Goal: Task Accomplishment & Management: Use online tool/utility

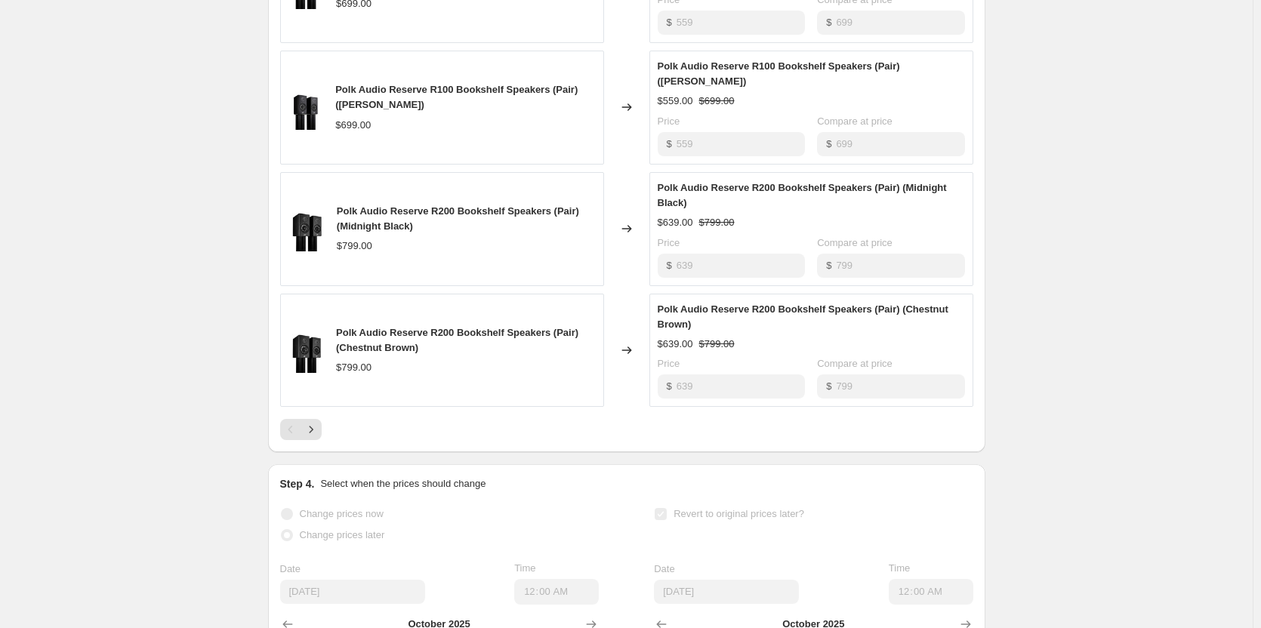
scroll to position [906, 0]
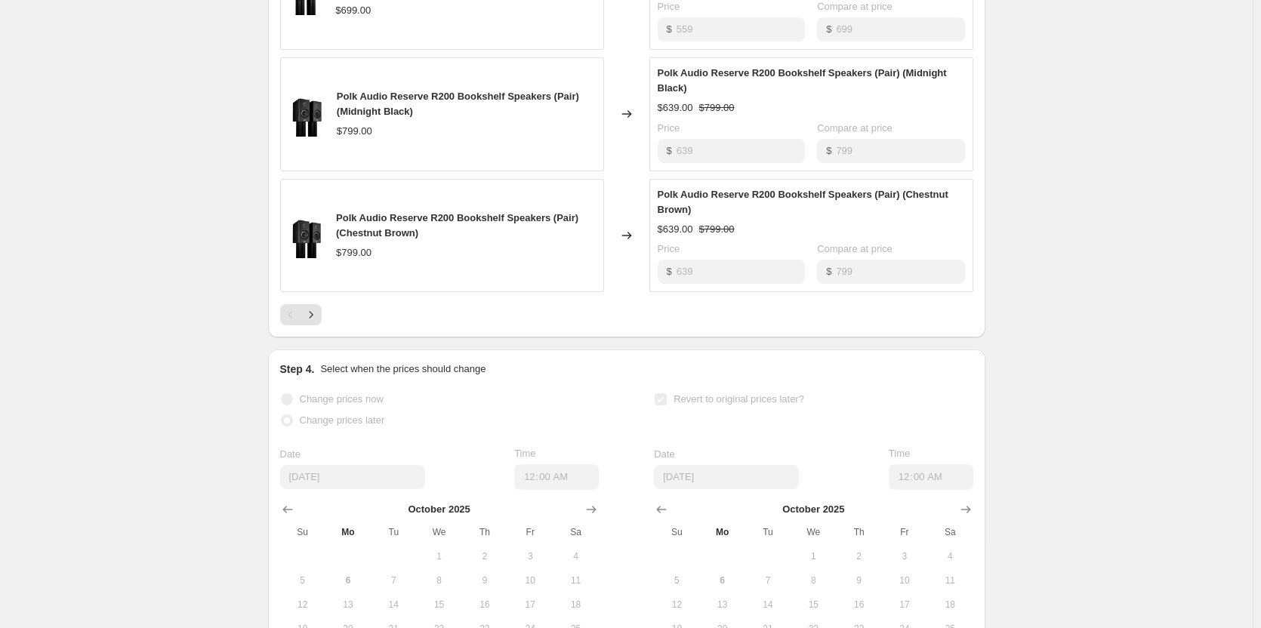
scroll to position [982, 0]
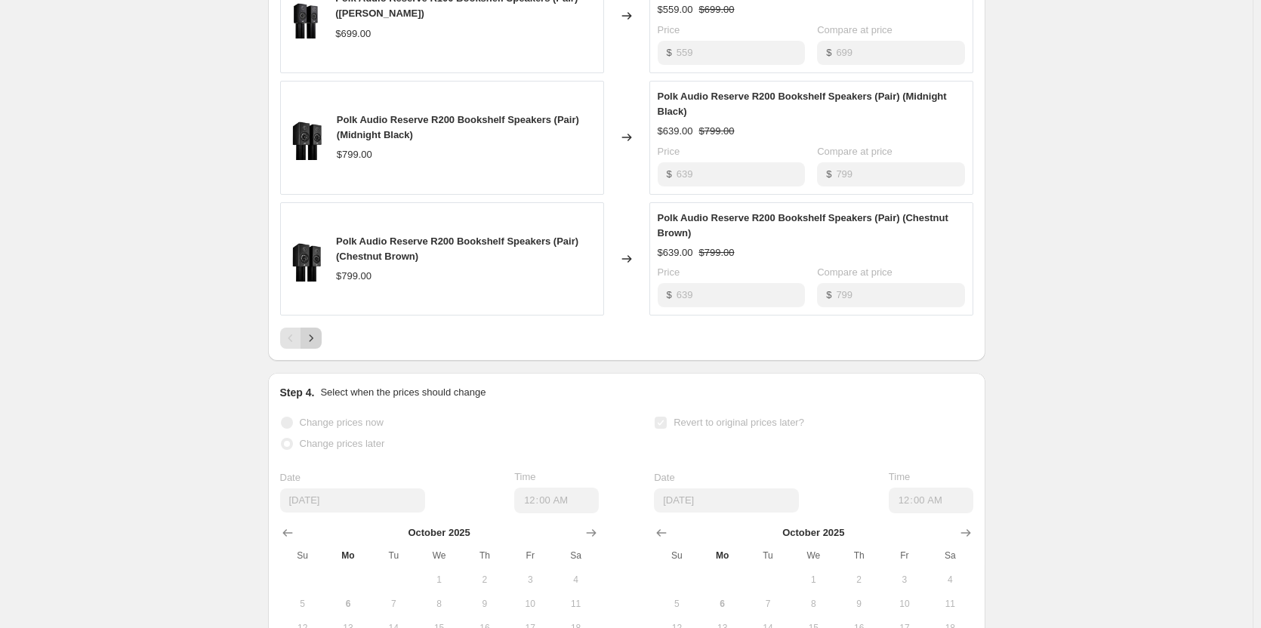
click at [313, 345] on icon "Next" at bounding box center [311, 338] width 15 height 15
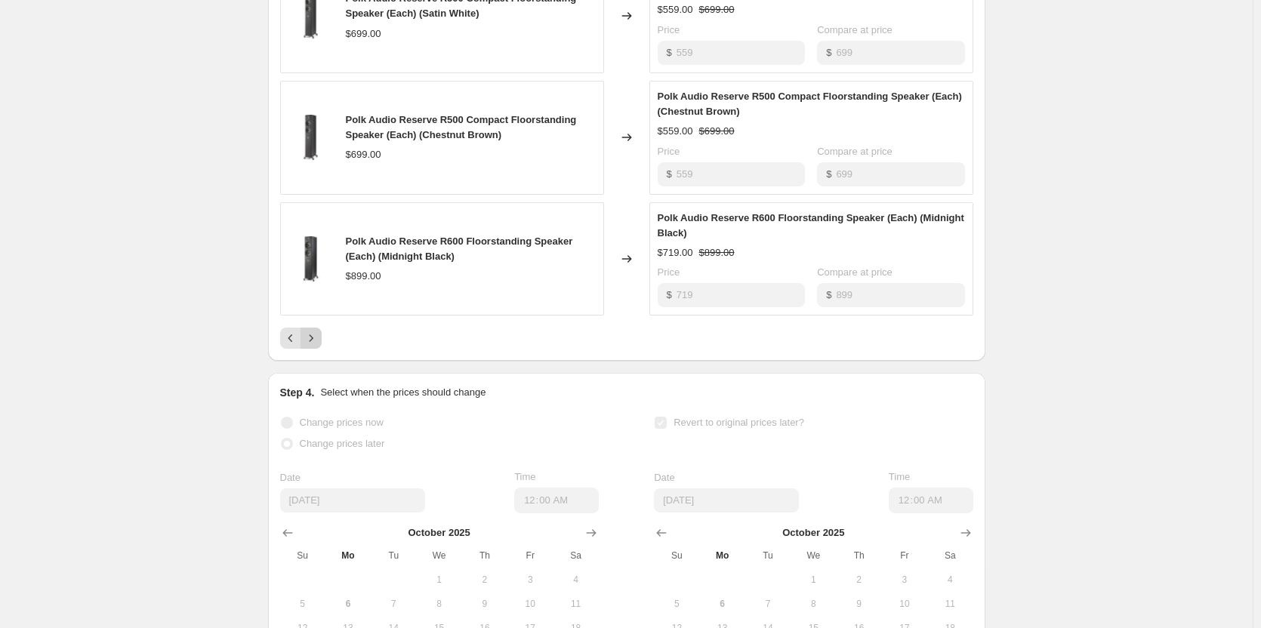
click at [317, 336] on icon "Next" at bounding box center [311, 338] width 15 height 15
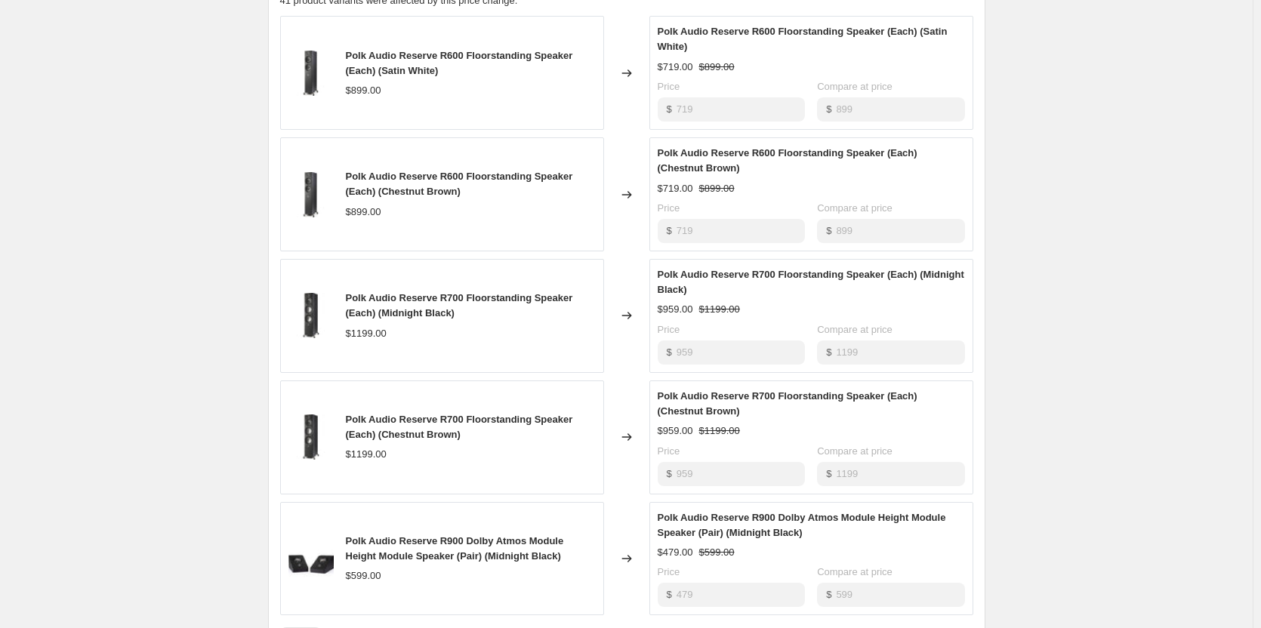
scroll to position [680, 0]
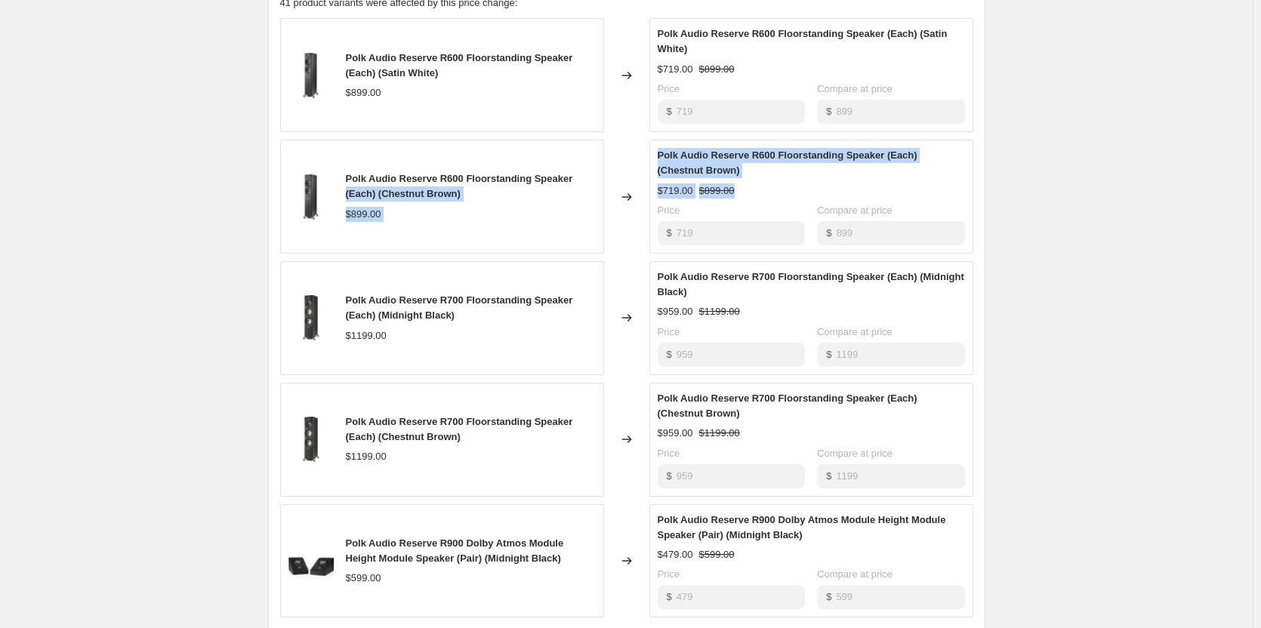
drag, startPoint x: 780, startPoint y: 199, endPoint x: 599, endPoint y: 173, distance: 182.5
click at [599, 173] on div "Polk Audio Reserve R600 Floorstanding Speaker (Each) (Chestnut Brown) $899.00 C…" at bounding box center [626, 197] width 693 height 114
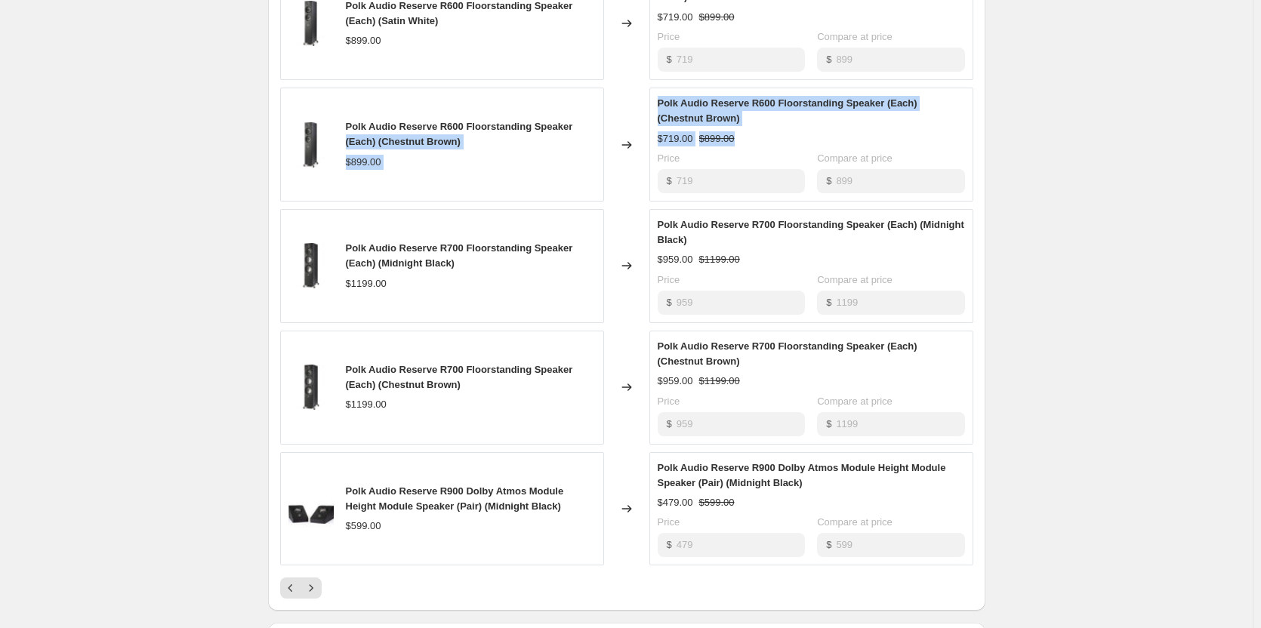
scroll to position [755, 0]
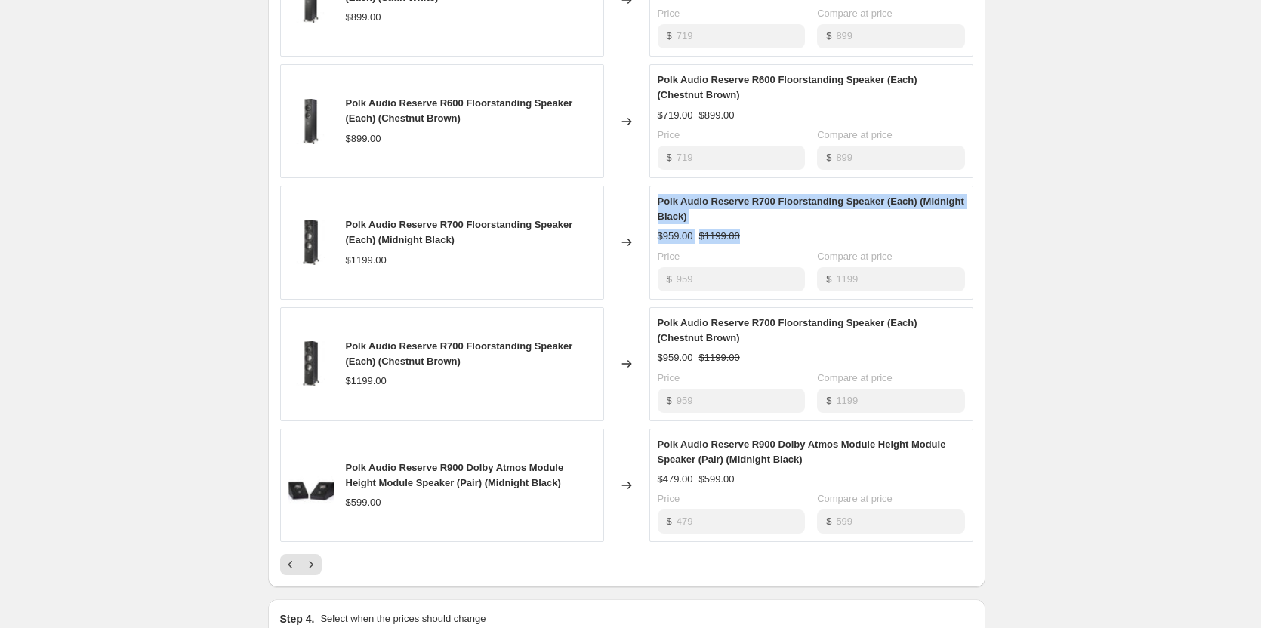
drag, startPoint x: 738, startPoint y: 245, endPoint x: 944, endPoint y: 237, distance: 206.4
click at [662, 222] on div "Polk Audio Reserve R700 Floorstanding Speaker (Each) (Midnight Black) $959.00 $…" at bounding box center [811, 242] width 307 height 97
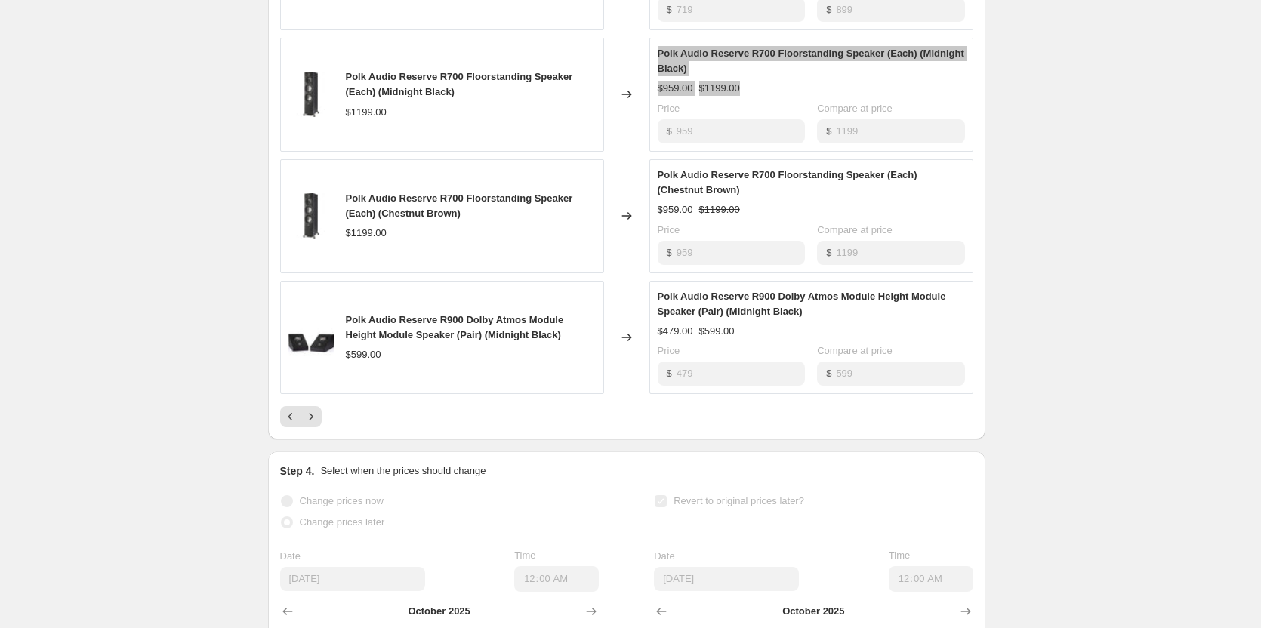
scroll to position [906, 0]
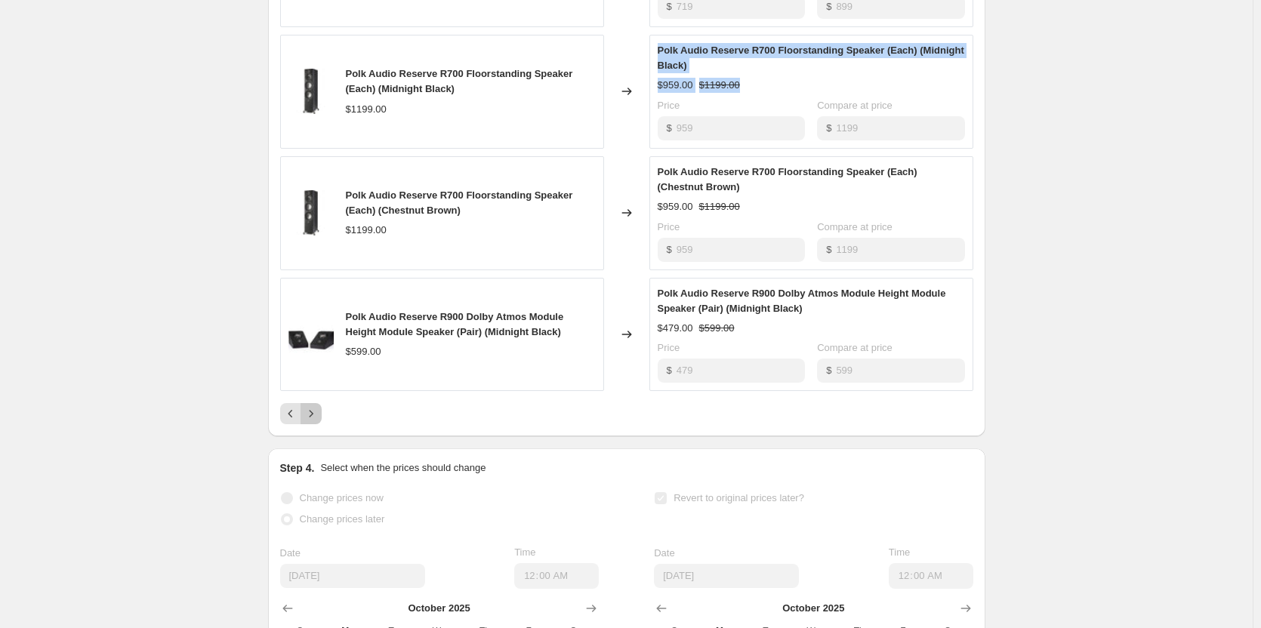
click at [316, 421] on icon "Next" at bounding box center [311, 413] width 15 height 15
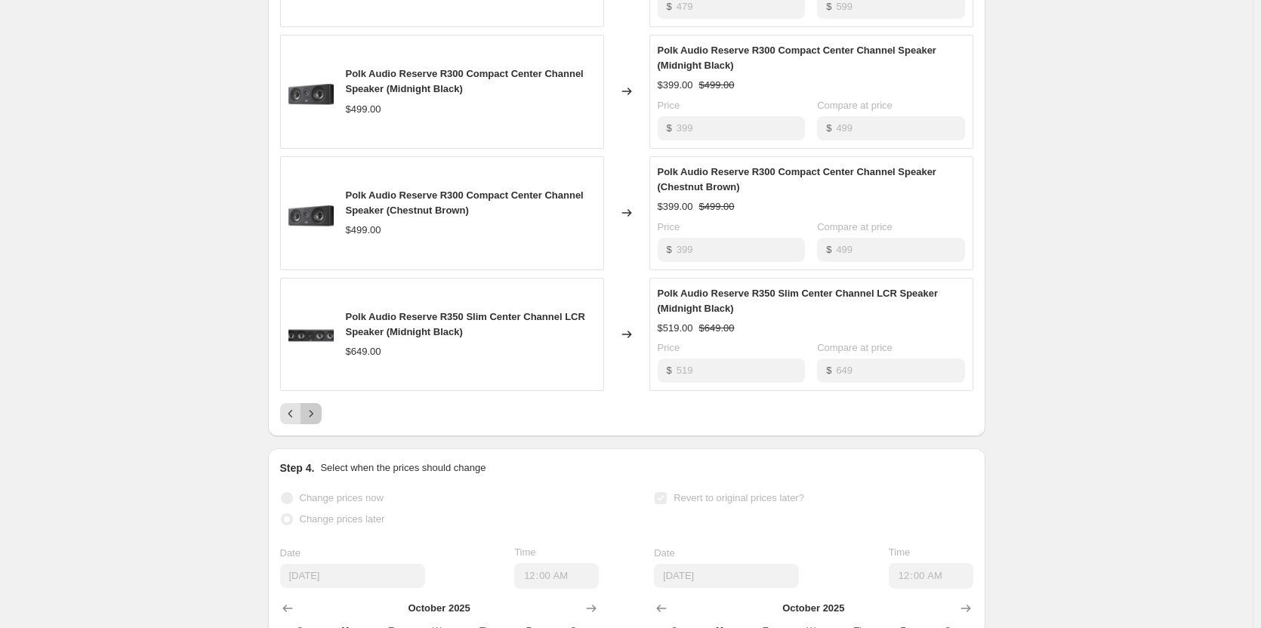
click at [316, 421] on icon "Next" at bounding box center [311, 413] width 15 height 15
click at [322, 420] on button "Next" at bounding box center [311, 413] width 21 height 21
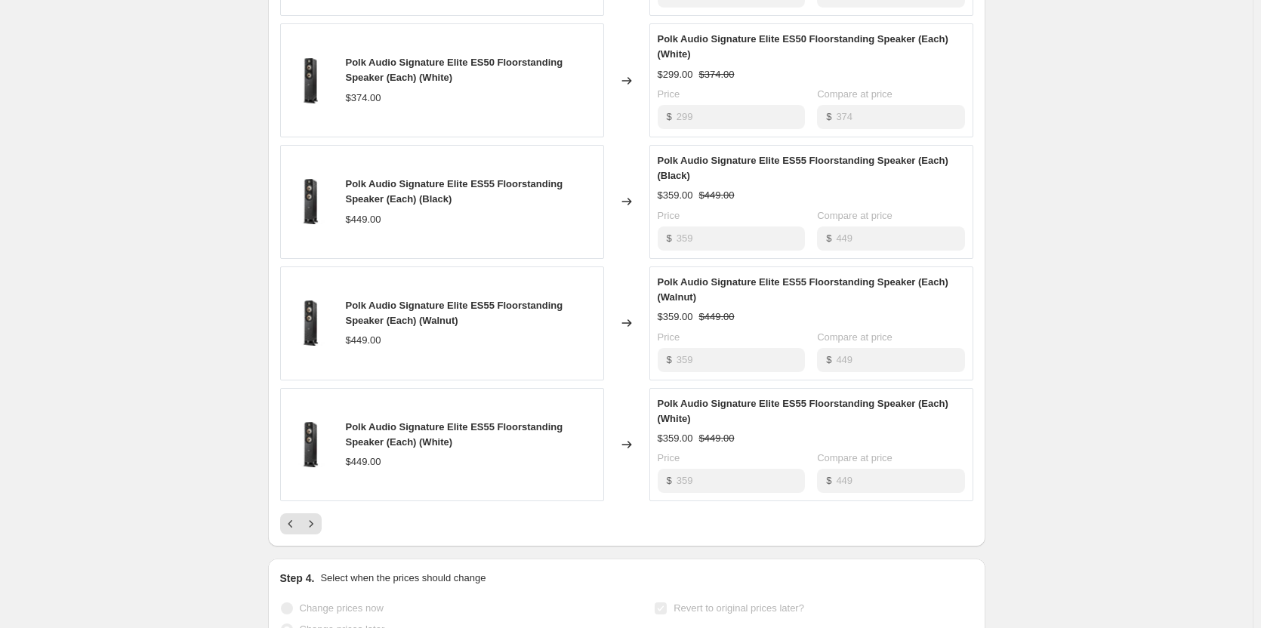
scroll to position [831, 0]
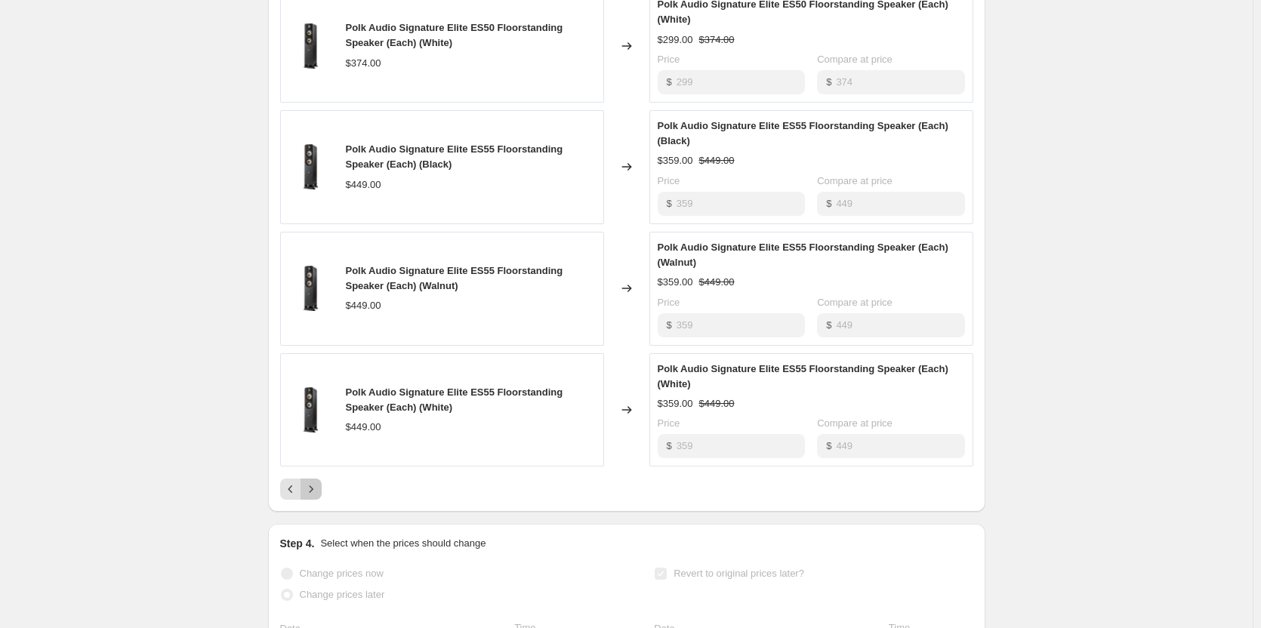
click at [311, 500] on button "Next" at bounding box center [311, 489] width 21 height 21
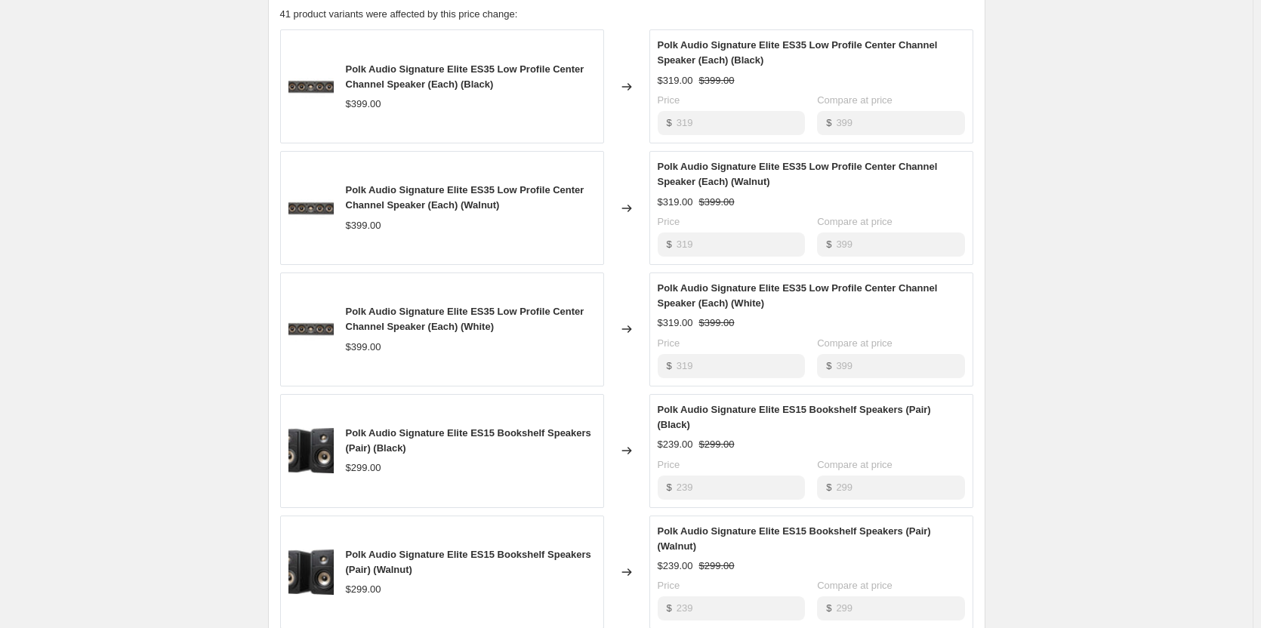
scroll to position [680, 0]
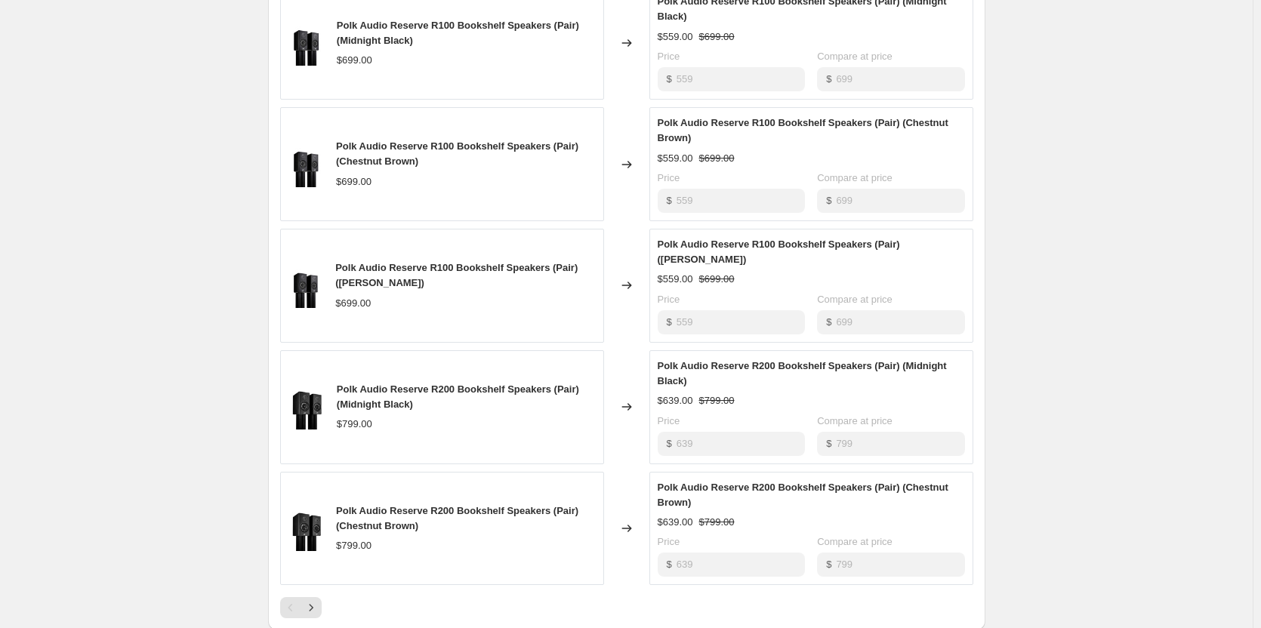
scroll to position [906, 0]
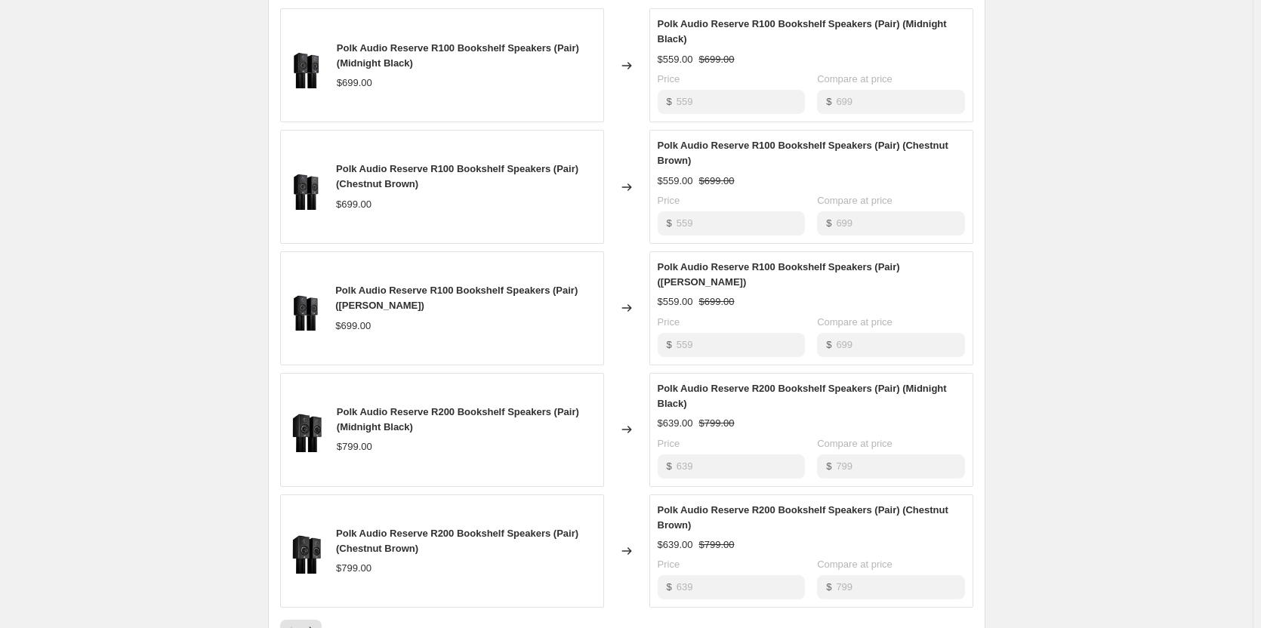
scroll to position [680, 0]
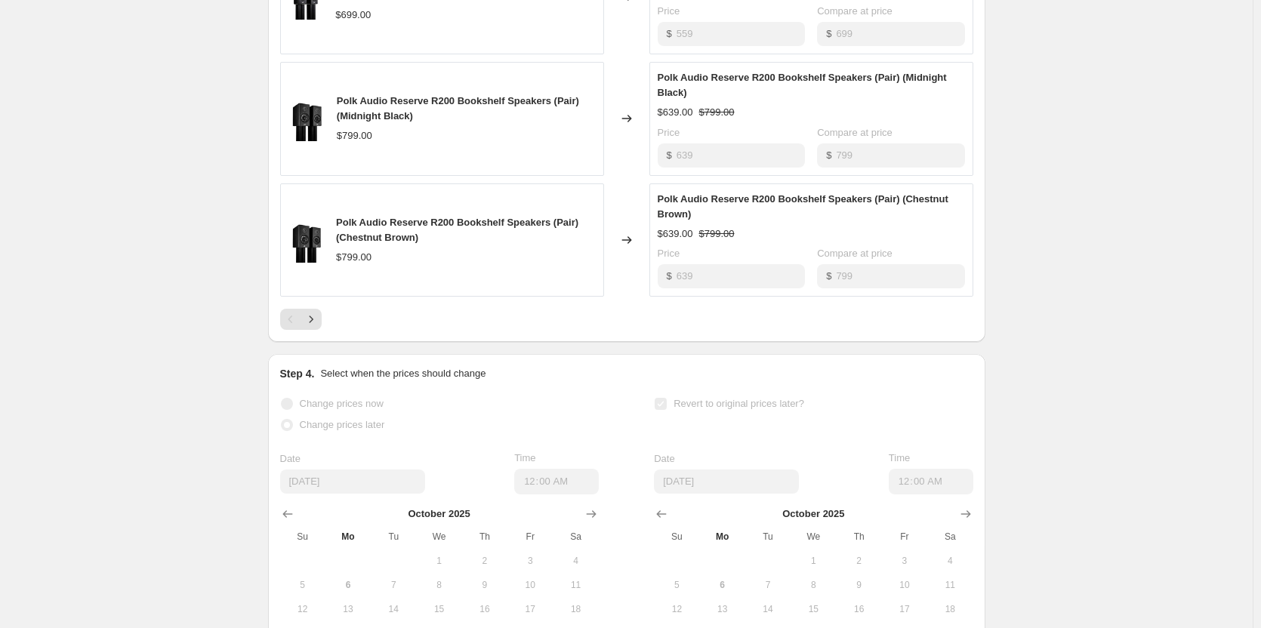
scroll to position [1133, 0]
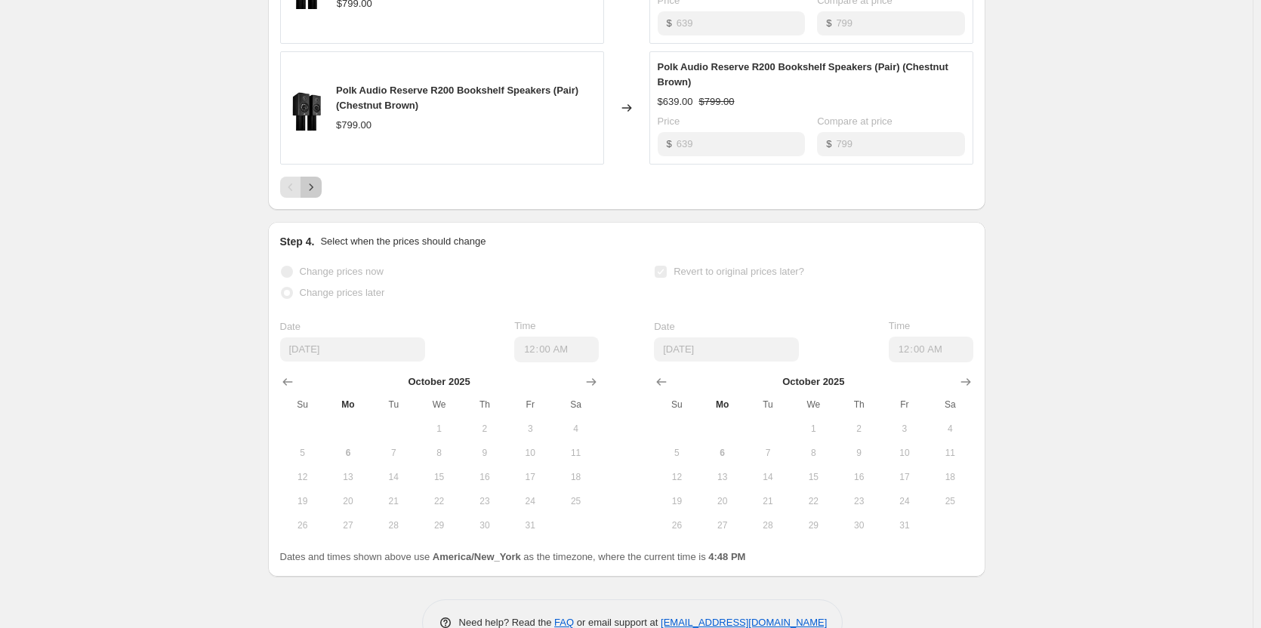
click at [308, 192] on icon "Next" at bounding box center [311, 187] width 15 height 15
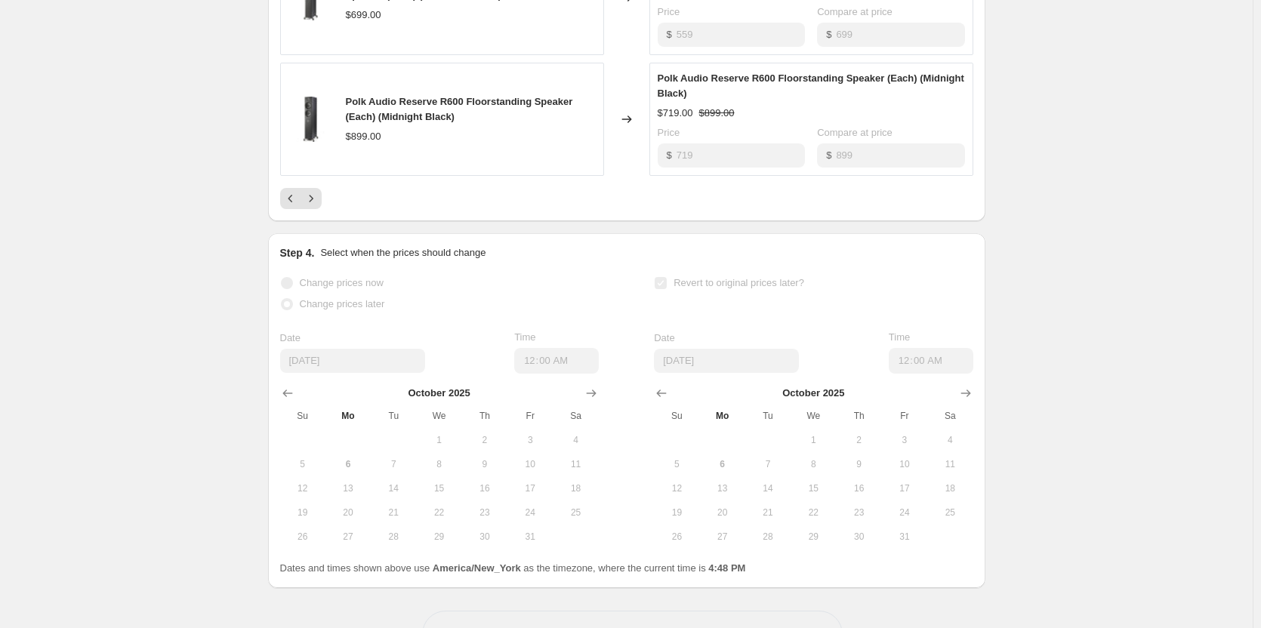
scroll to position [947, 0]
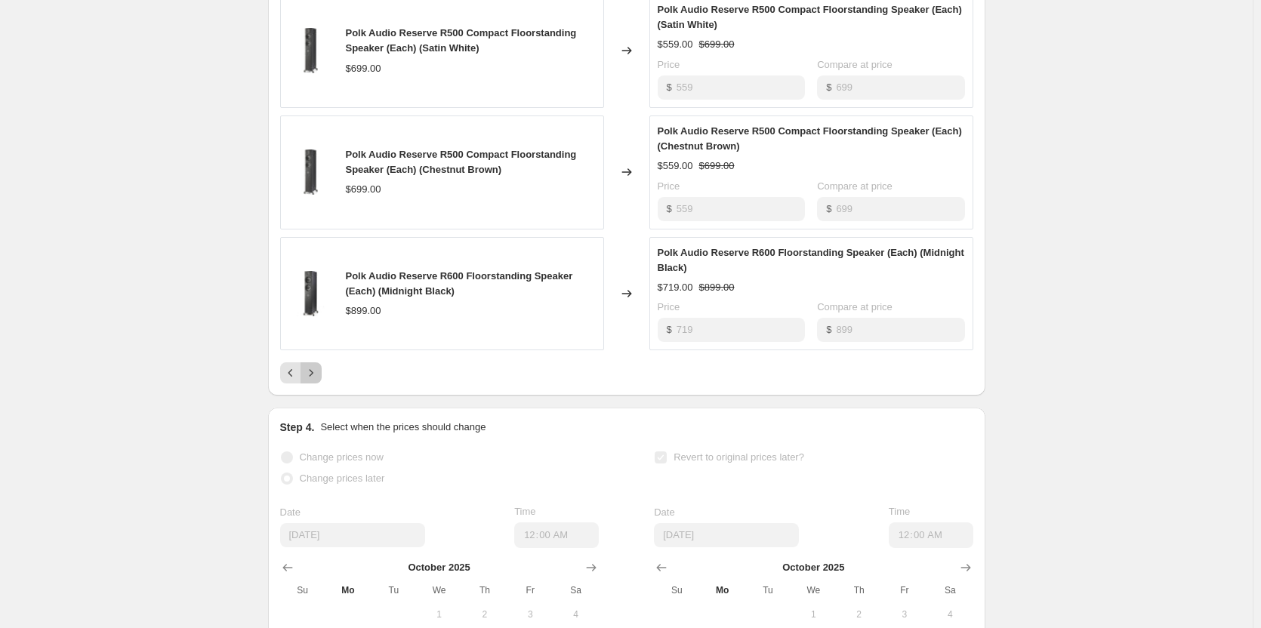
click at [313, 380] on icon "Next" at bounding box center [311, 373] width 15 height 15
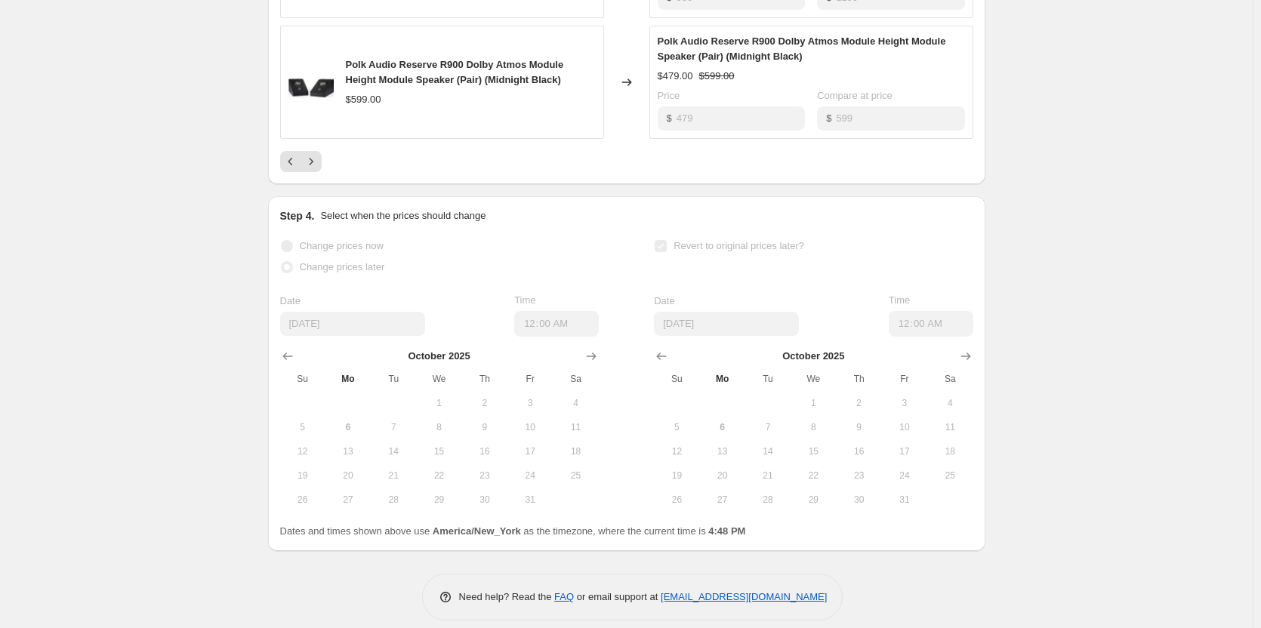
scroll to position [962, 0]
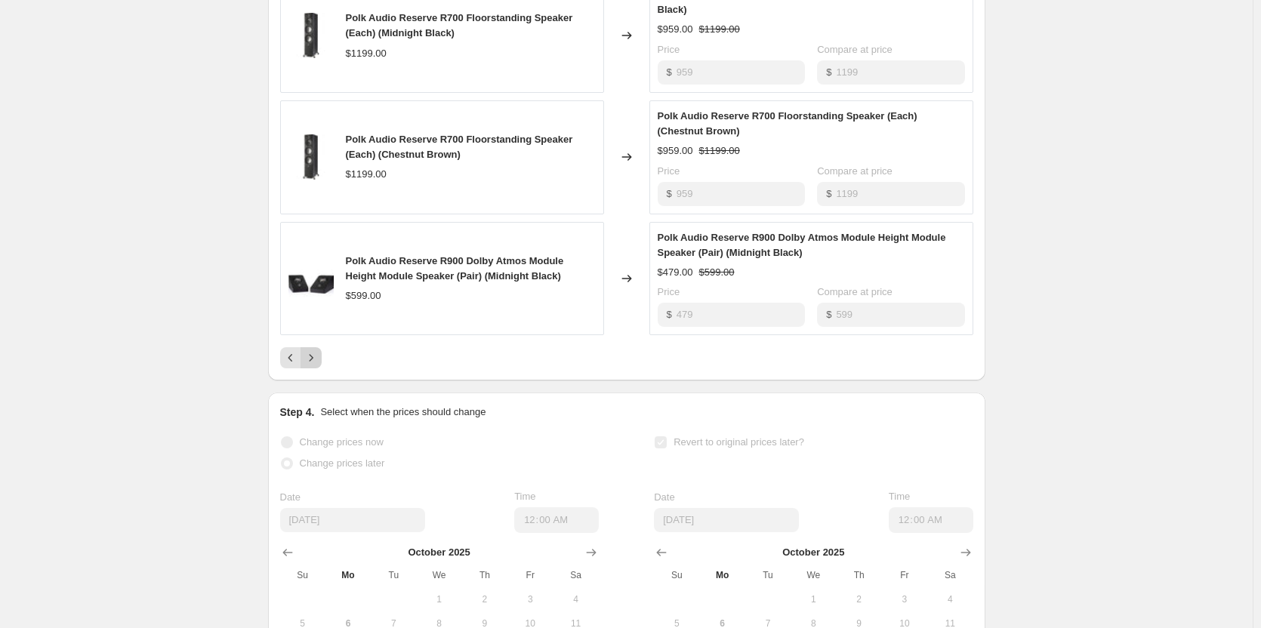
click at [317, 366] on icon "Next" at bounding box center [311, 357] width 15 height 15
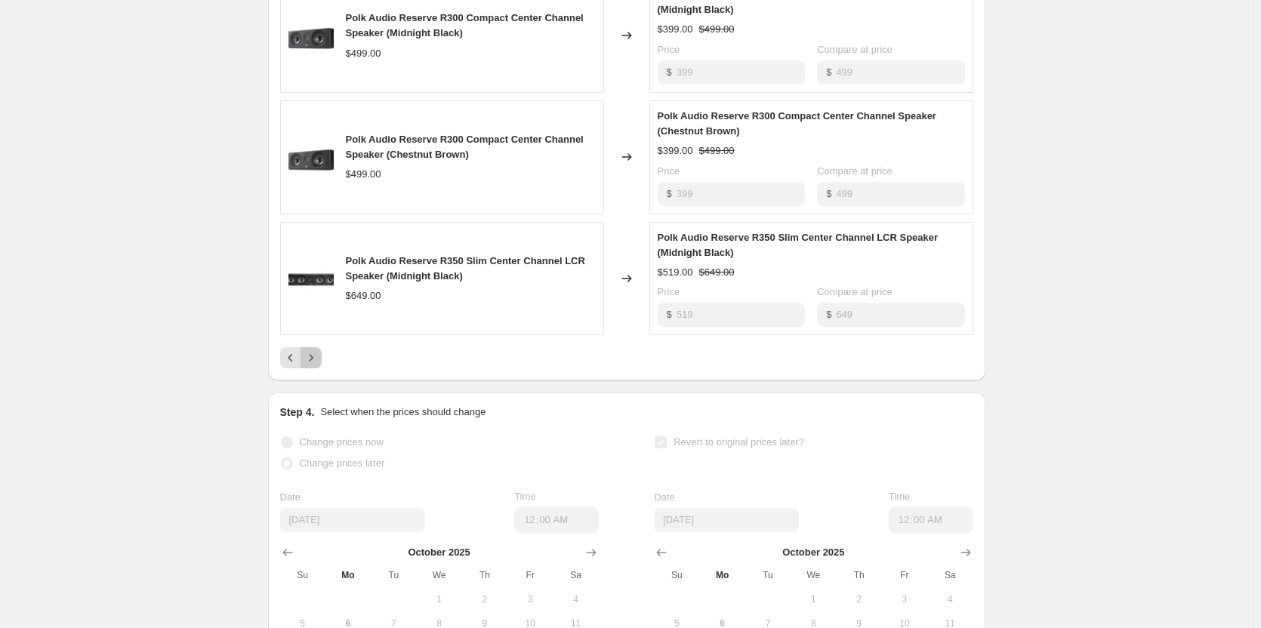
click at [316, 366] on icon "Next" at bounding box center [311, 357] width 15 height 15
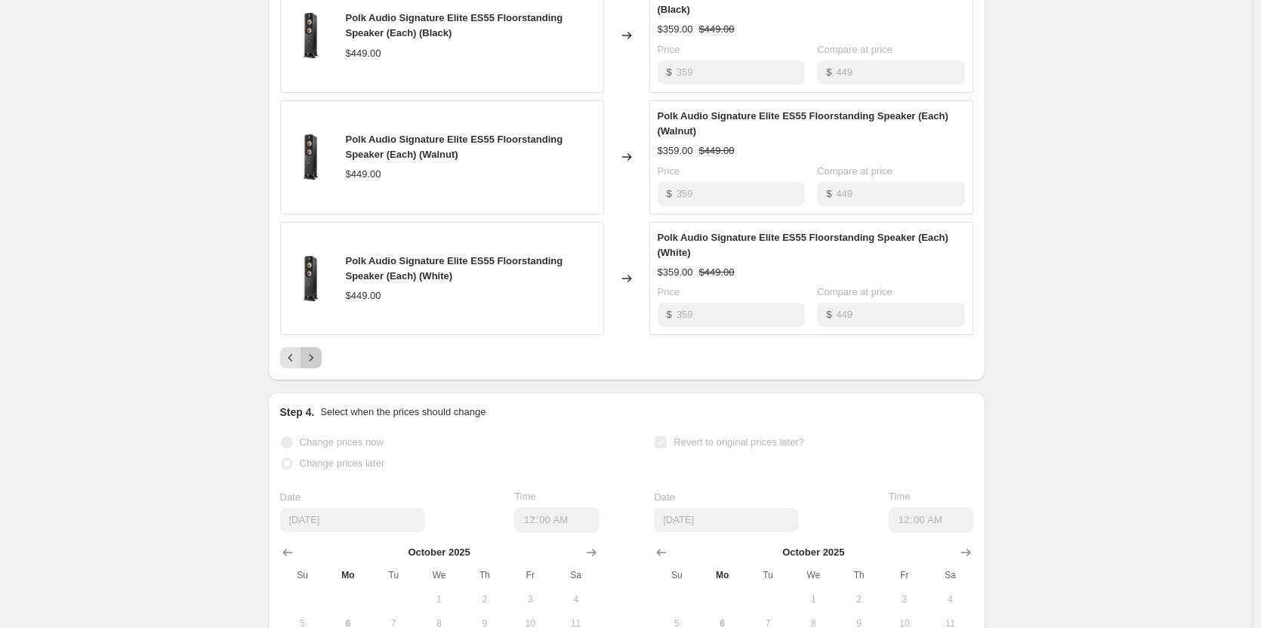
click at [316, 366] on icon "Next" at bounding box center [311, 357] width 15 height 15
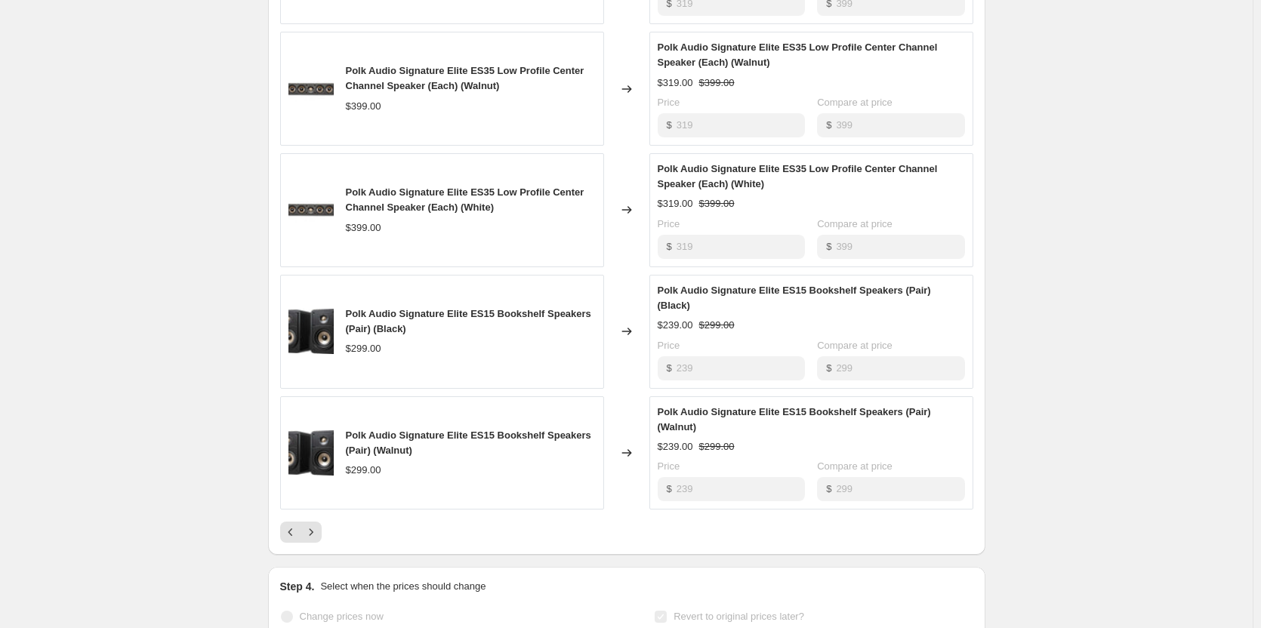
scroll to position [811, 0]
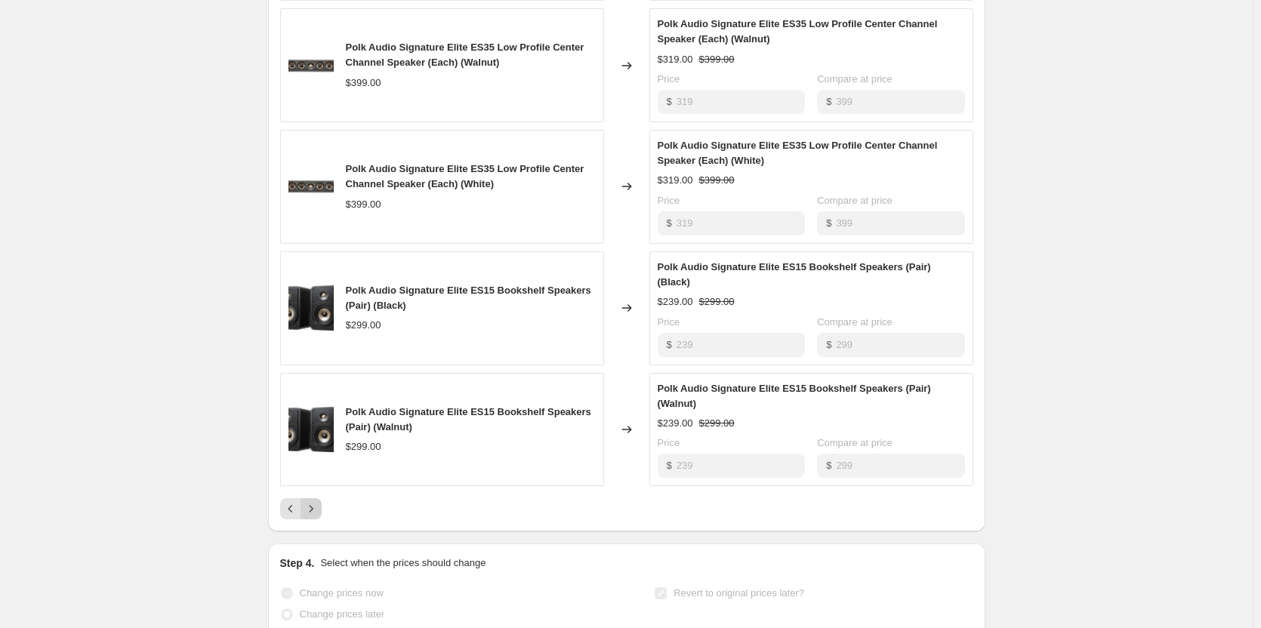
click at [313, 511] on icon "Next" at bounding box center [311, 509] width 15 height 15
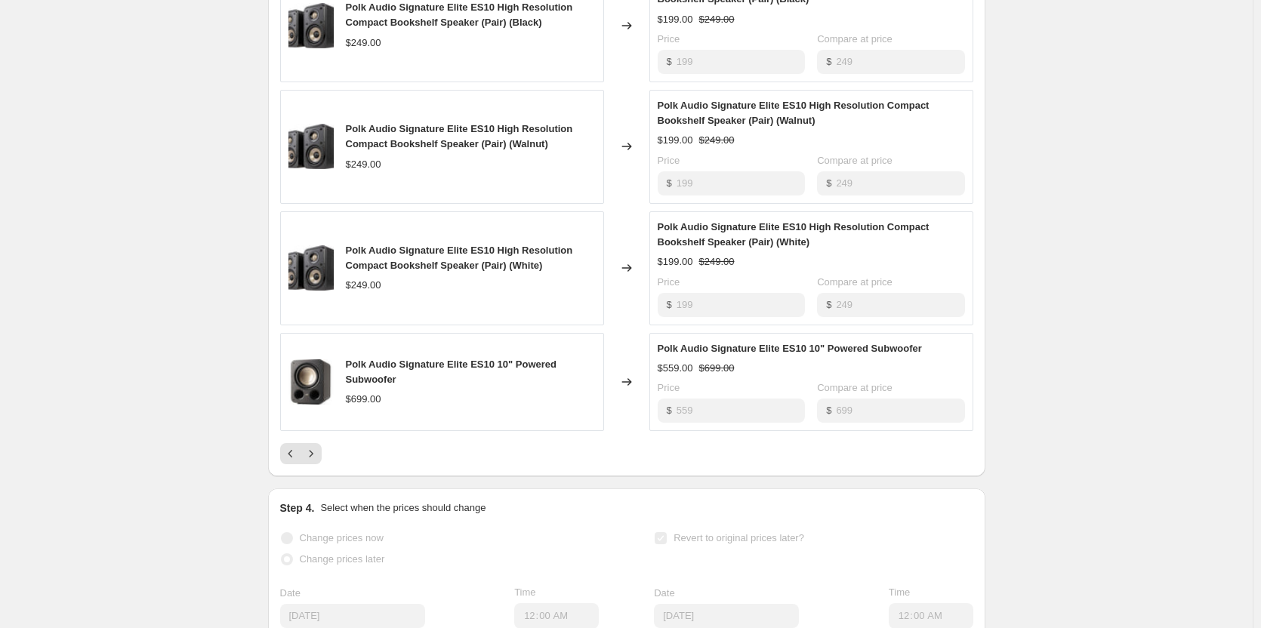
scroll to position [962, 0]
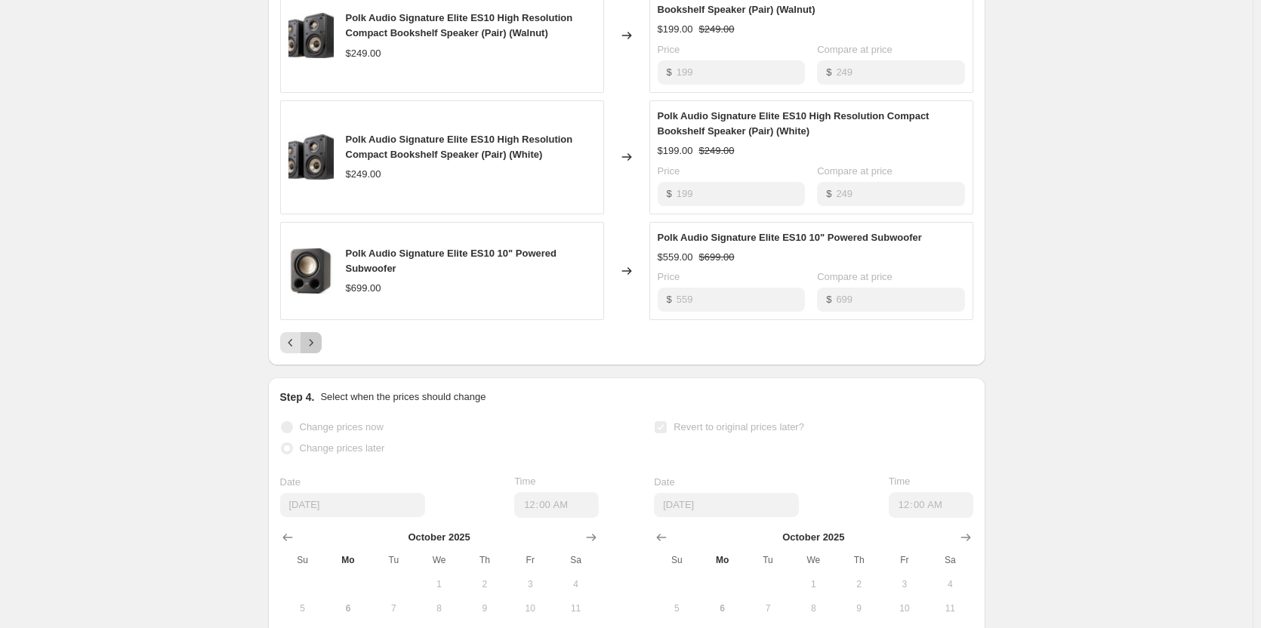
click at [310, 350] on button "Next" at bounding box center [311, 342] width 21 height 21
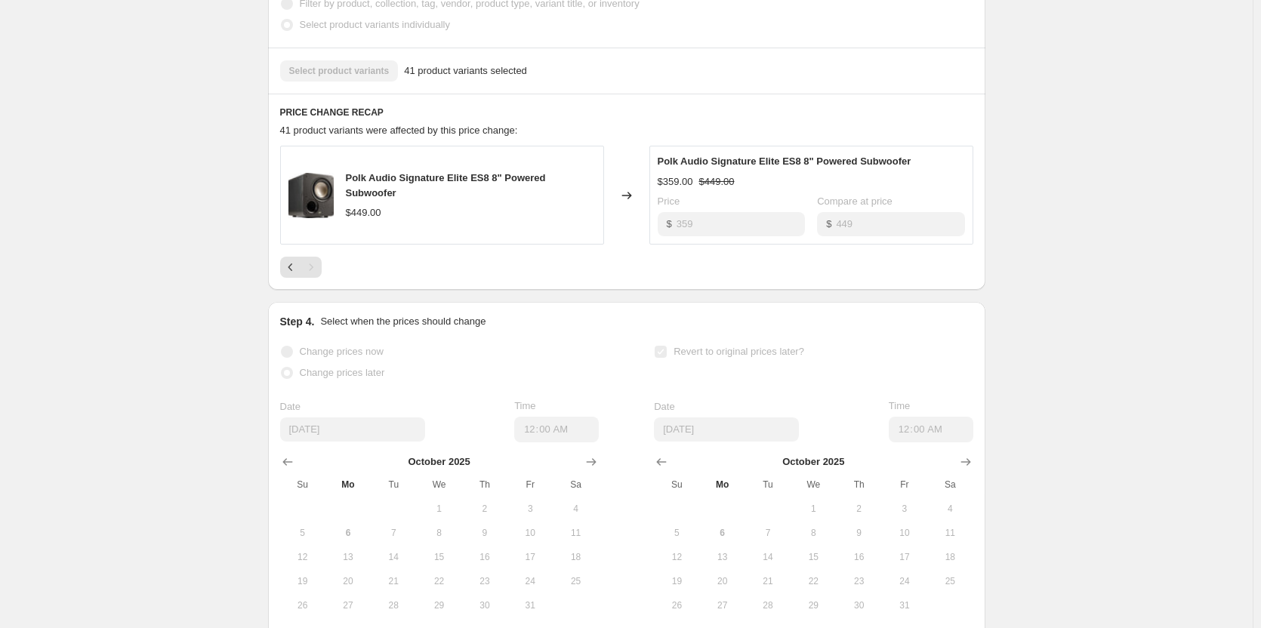
scroll to position [537, 0]
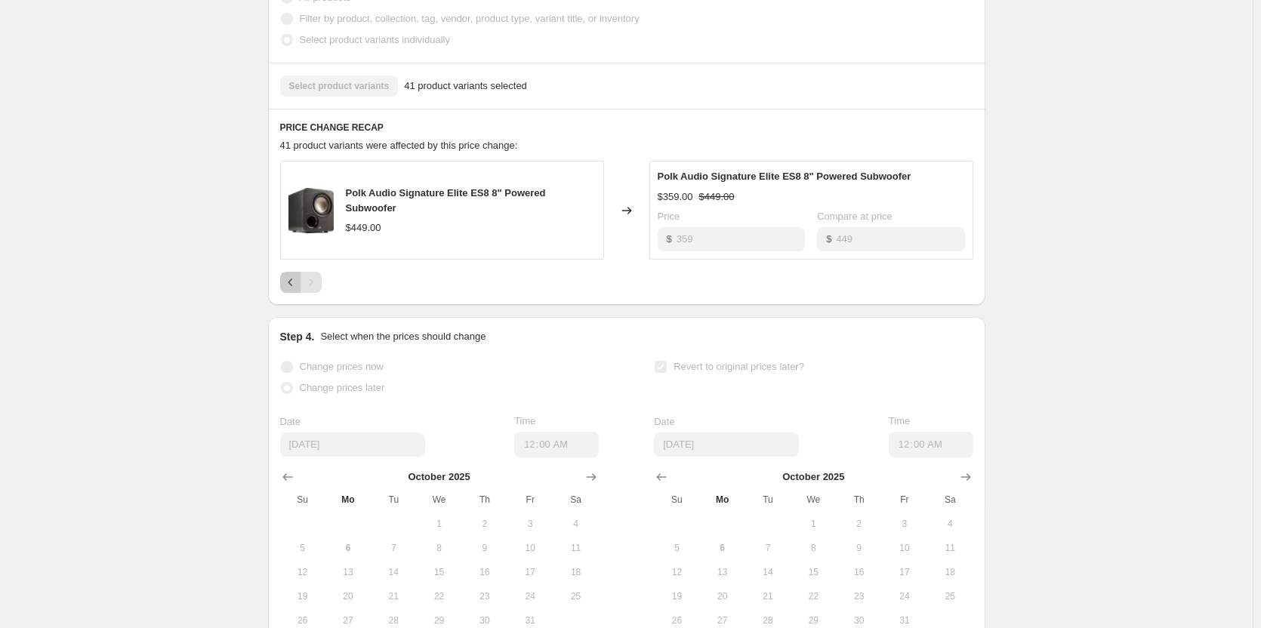
click at [297, 290] on icon "Previous" at bounding box center [290, 282] width 15 height 15
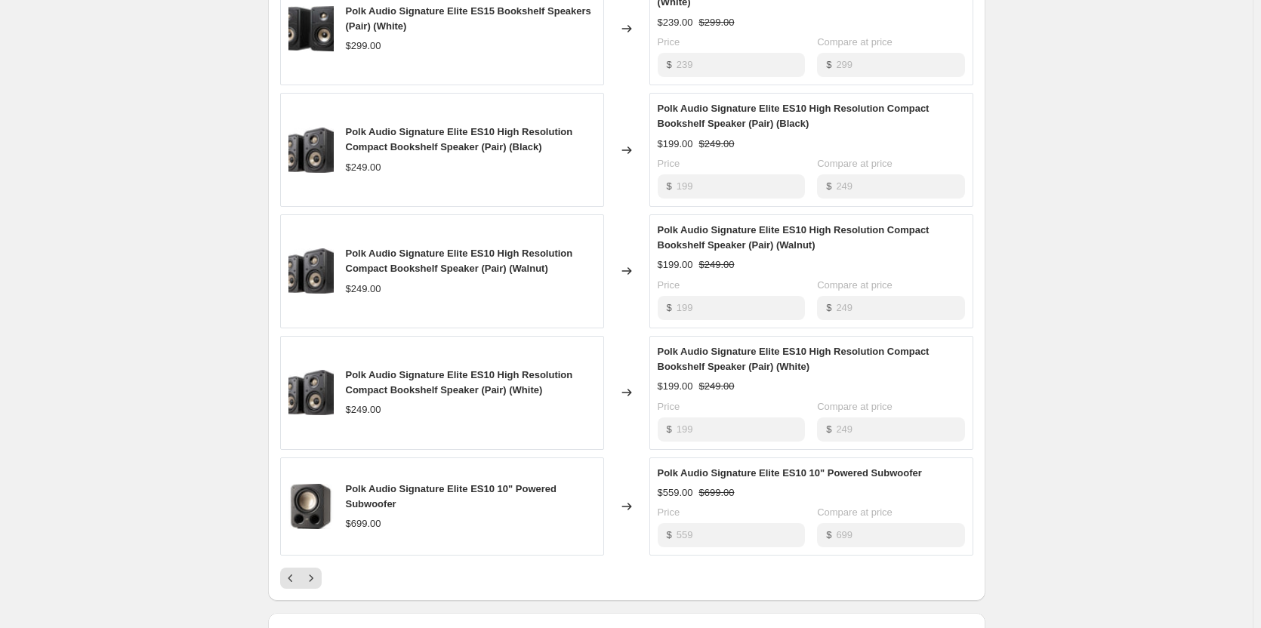
scroll to position [839, 0]
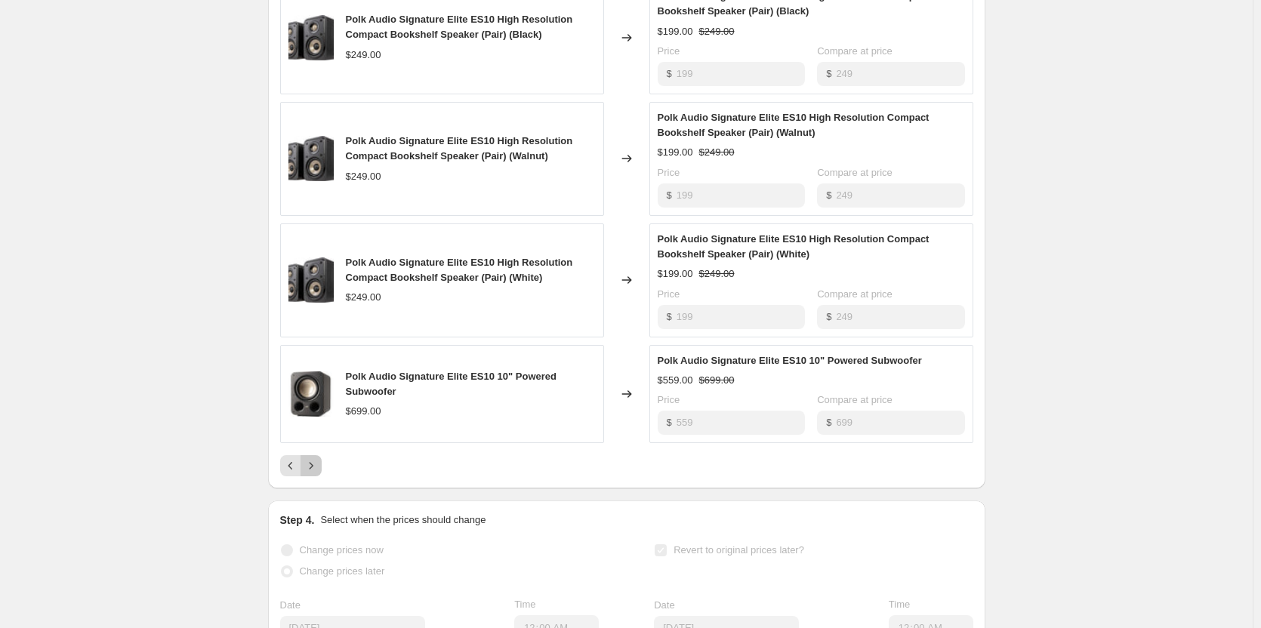
click at [319, 464] on icon "Next" at bounding box center [311, 466] width 15 height 15
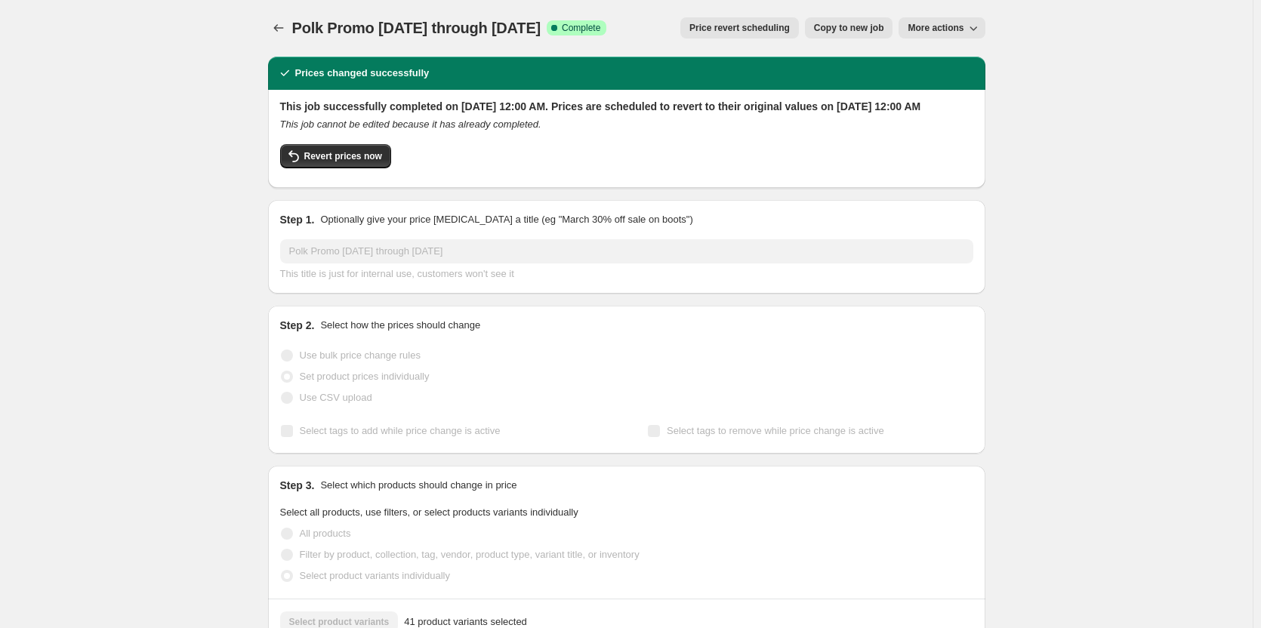
scroll to position [0, 0]
